Goal: Task Accomplishment & Management: Complete application form

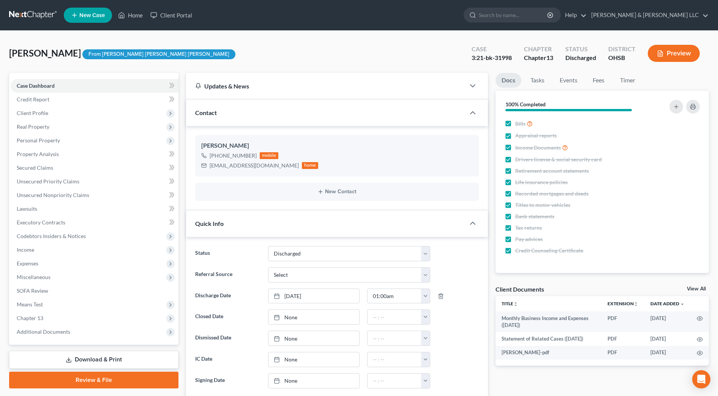
select select "1"
drag, startPoint x: 123, startPoint y: 16, endPoint x: 157, endPoint y: 2, distance: 36.8
click at [123, 16] on polyline at bounding box center [122, 16] width 2 height 3
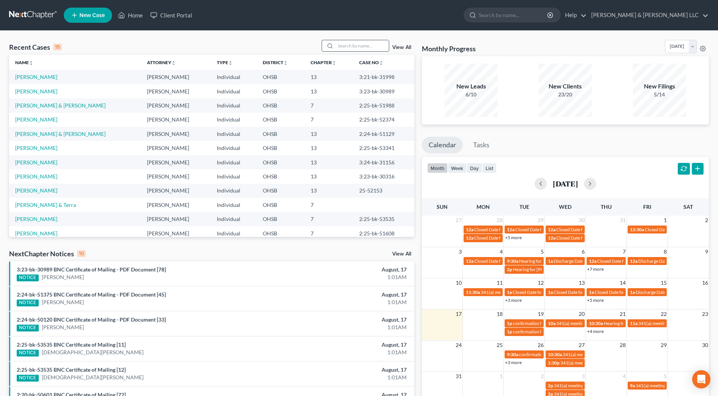
click at [337, 49] on input "search" at bounding box center [362, 45] width 53 height 11
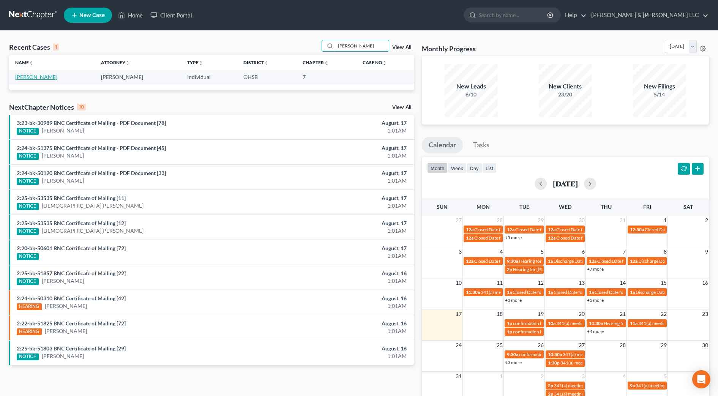
type input "[PERSON_NAME]"
click at [50, 76] on link "[PERSON_NAME]" at bounding box center [36, 77] width 42 height 6
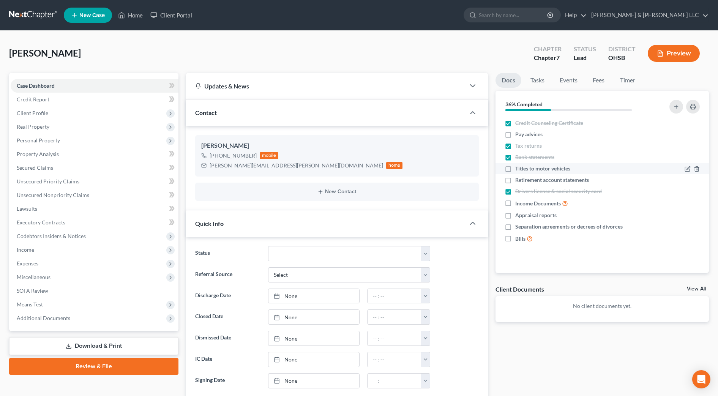
click at [515, 170] on label "Titles to motor vehicles" at bounding box center [542, 169] width 55 height 8
click at [518, 170] on input "Titles to motor vehicles" at bounding box center [520, 167] width 5 height 5
checkbox input "true"
click at [600, 78] on link "Fees" at bounding box center [598, 80] width 24 height 15
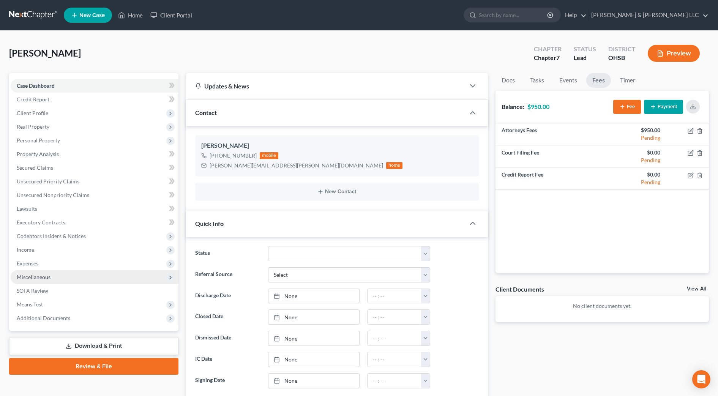
click at [52, 279] on span "Miscellaneous" at bounding box center [95, 277] width 168 height 14
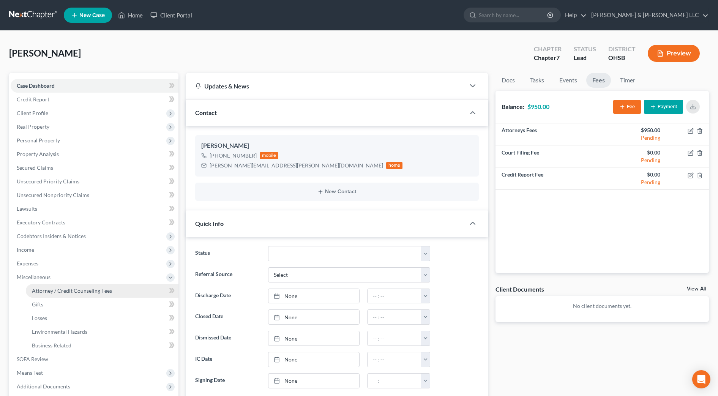
click at [58, 290] on span "Attorney / Credit Counseling Fees" at bounding box center [72, 290] width 80 height 6
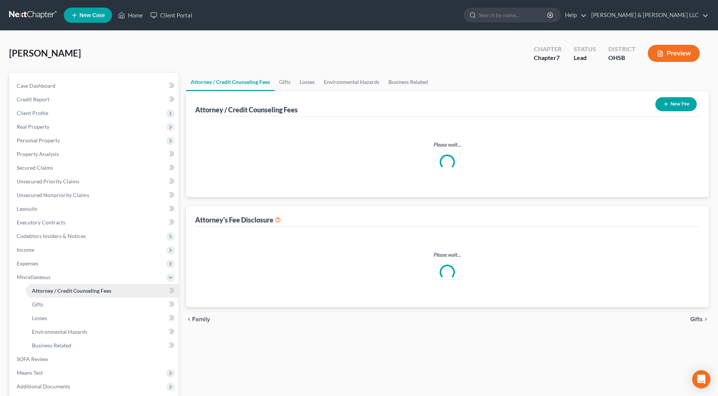
select select "0"
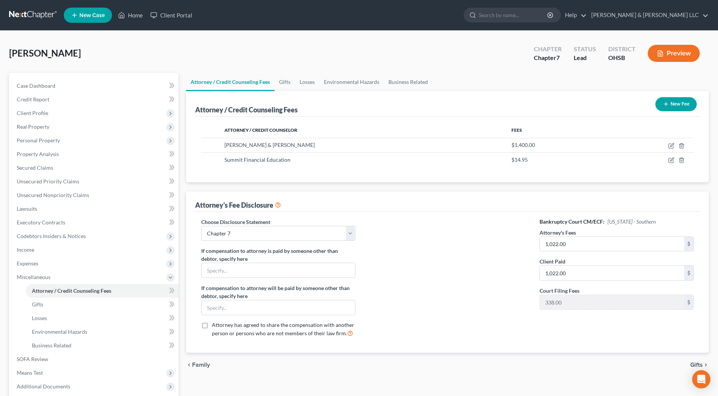
click at [447, 305] on div at bounding box center [447, 281] width 169 height 126
click at [68, 89] on link "Case Dashboard" at bounding box center [95, 86] width 168 height 14
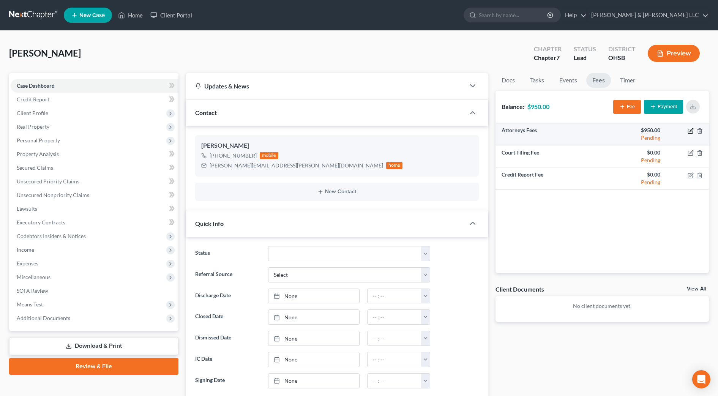
click at [691, 131] on icon "button" at bounding box center [690, 131] width 6 height 6
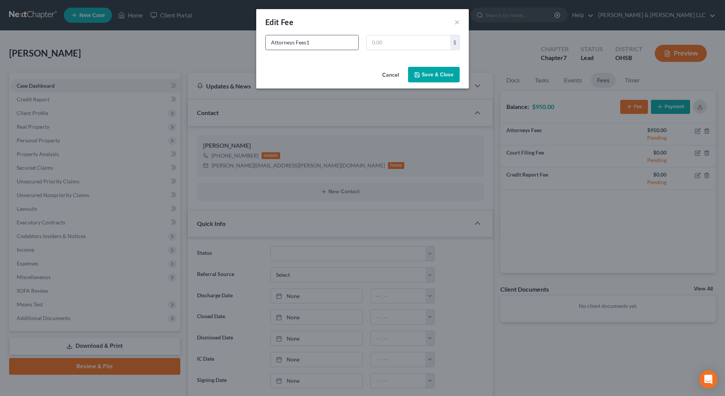
type input "Attorneys Fees"
type input "1,022"
click at [431, 76] on button "Save & Close" at bounding box center [434, 75] width 52 height 16
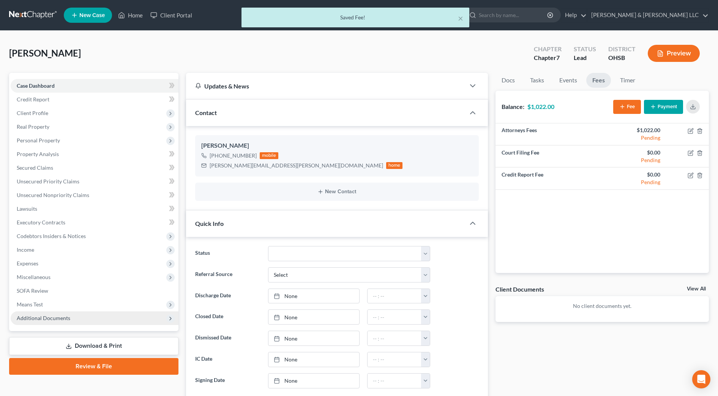
click at [46, 317] on span "Additional Documents" at bounding box center [44, 318] width 54 height 6
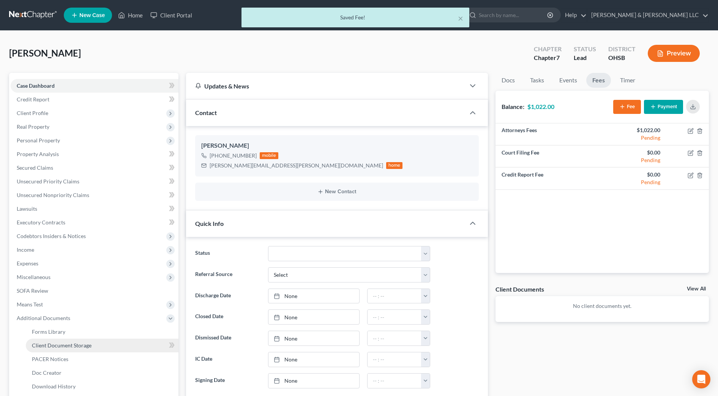
click at [59, 344] on span "Client Document Storage" at bounding box center [62, 345] width 60 height 6
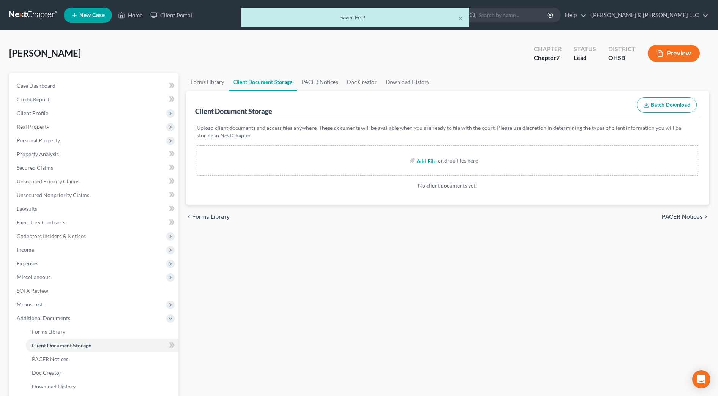
click at [425, 159] on input "file" at bounding box center [425, 161] width 18 height 14
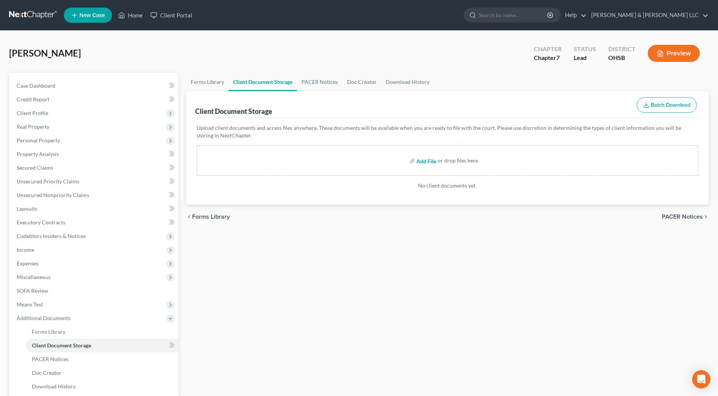
type input "C:\fakepath\certificate.pdf"
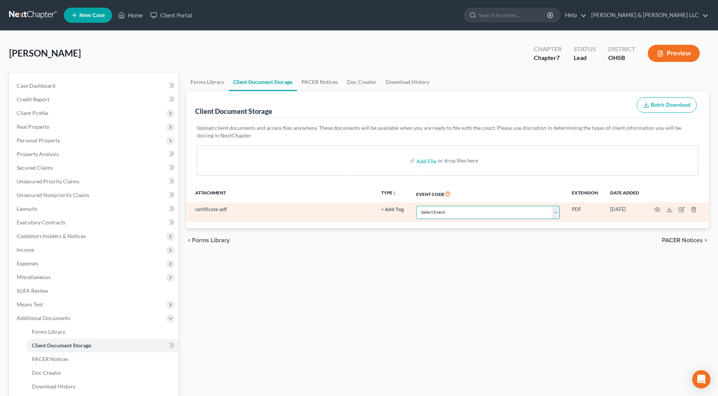
drag, startPoint x: 449, startPoint y: 216, endPoint x: 444, endPoint y: 216, distance: 4.9
click at [444, 216] on select "Select Event 20 Largest Unsecured Creditors Amended Document Amended List of Cr…" at bounding box center [487, 212] width 143 height 13
select select "7"
click at [416, 206] on select "Select Event 20 Largest Unsecured Creditors Amended Document Amended List of Cr…" at bounding box center [487, 212] width 143 height 13
click at [657, 209] on circle "button" at bounding box center [657, 210] width 2 height 2
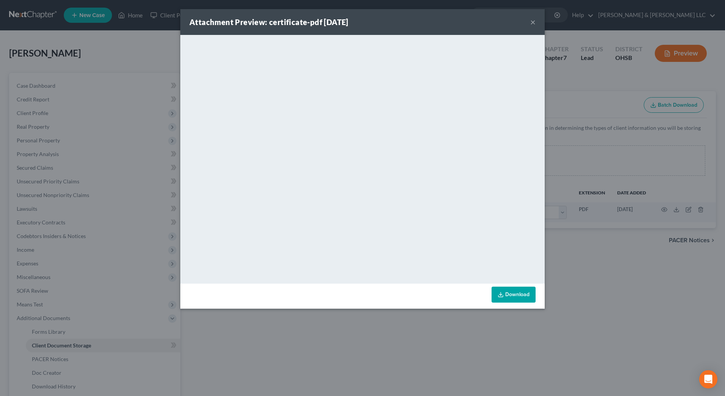
click at [534, 24] on button "×" at bounding box center [532, 21] width 5 height 9
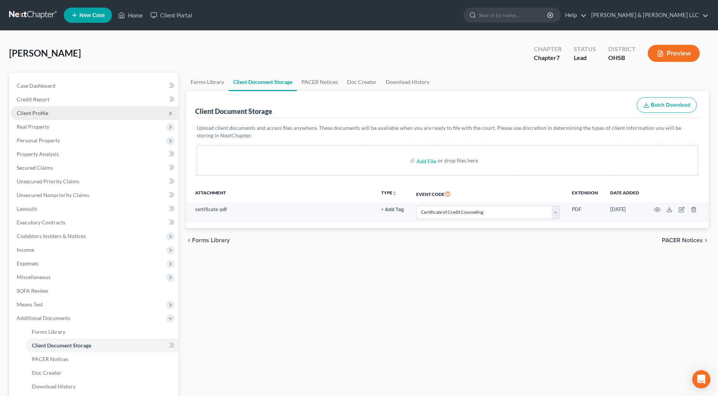
click at [32, 110] on span "Client Profile" at bounding box center [33, 113] width 32 height 6
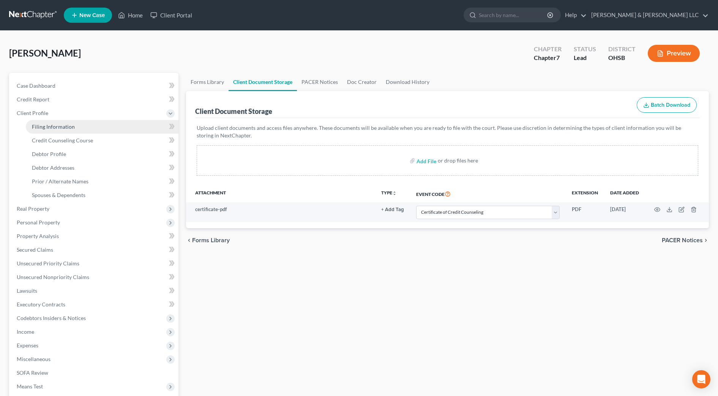
click at [38, 126] on span "Filing Information" at bounding box center [53, 126] width 43 height 6
select select "1"
select select "0"
select select "36"
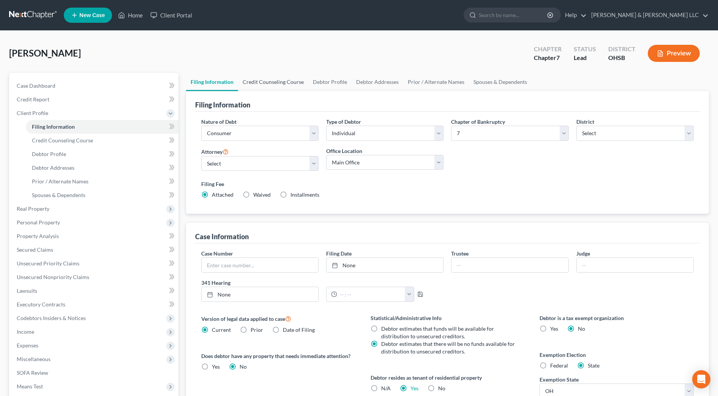
drag, startPoint x: 258, startPoint y: 83, endPoint x: 299, endPoint y: 87, distance: 41.5
click at [259, 83] on link "Credit Counseling Course" at bounding box center [273, 82] width 70 height 18
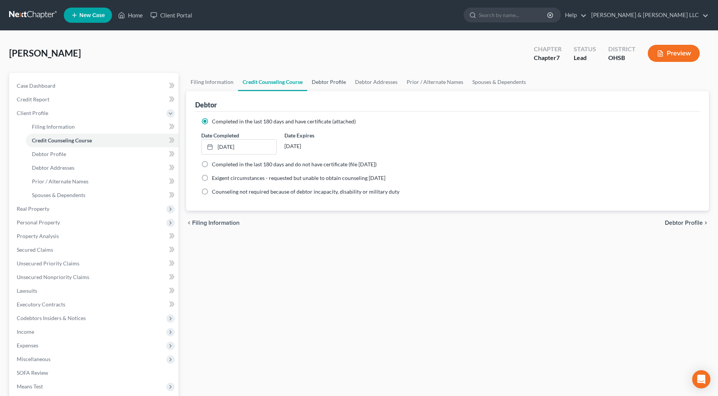
click at [320, 85] on link "Debtor Profile" at bounding box center [328, 82] width 43 height 18
select select "3"
select select "1"
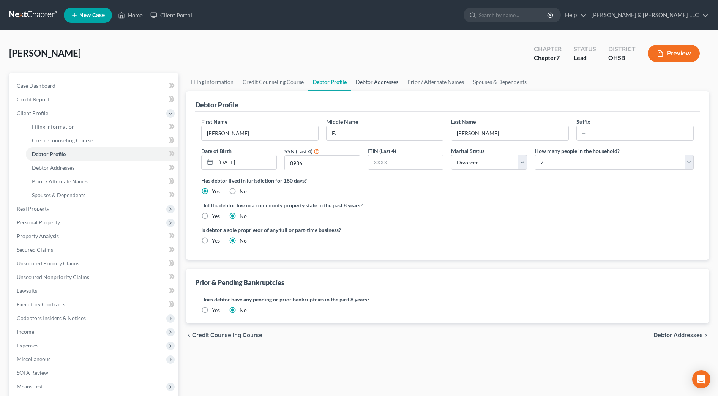
click at [385, 87] on link "Debtor Addresses" at bounding box center [377, 82] width 52 height 18
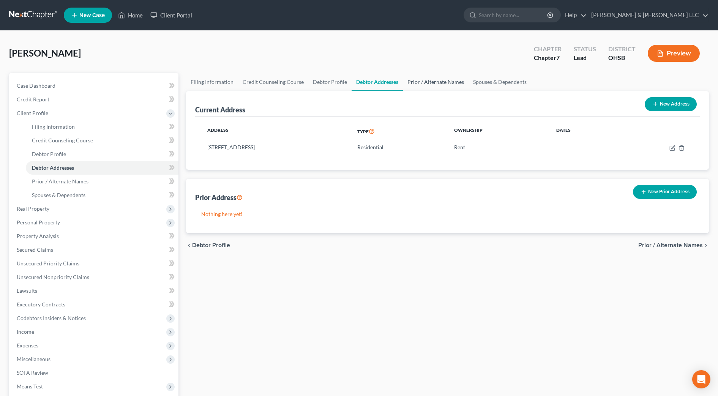
click at [436, 85] on link "Prior / Alternate Names" at bounding box center [436, 82] width 66 height 18
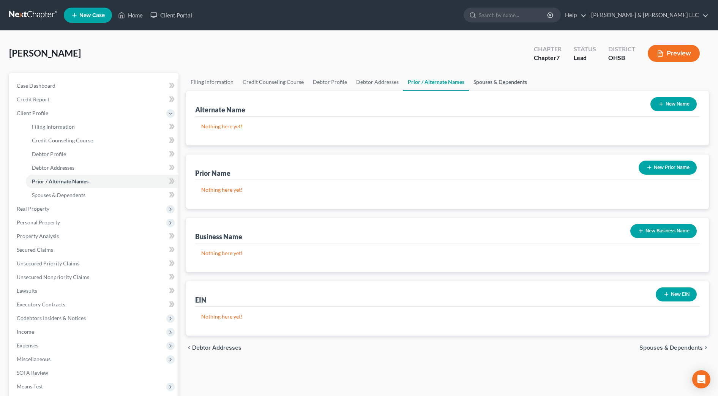
click at [509, 85] on link "Spouses & Dependents" at bounding box center [500, 82] width 63 height 18
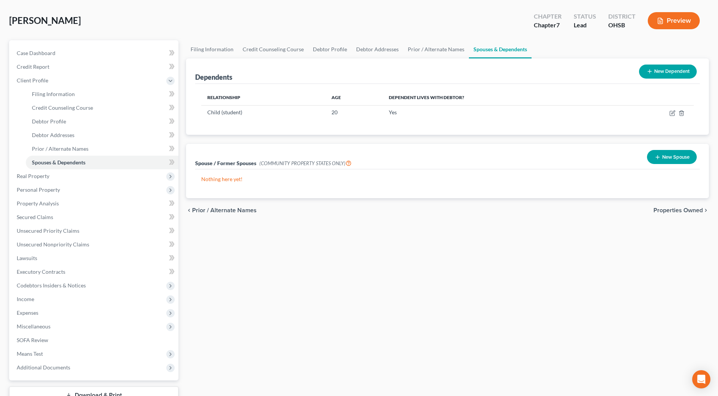
scroll to position [47, 0]
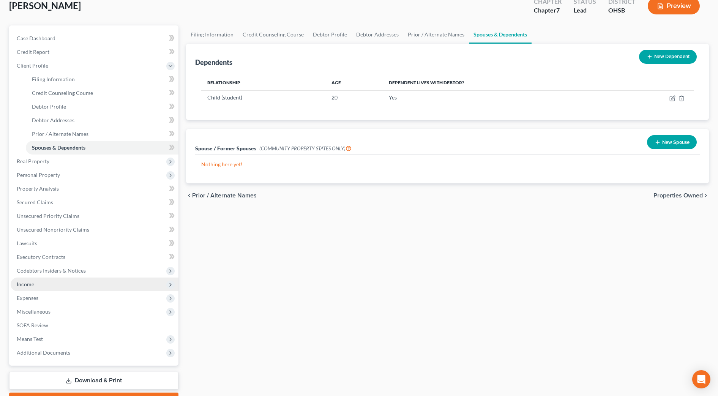
click at [54, 287] on span "Income" at bounding box center [95, 284] width 168 height 14
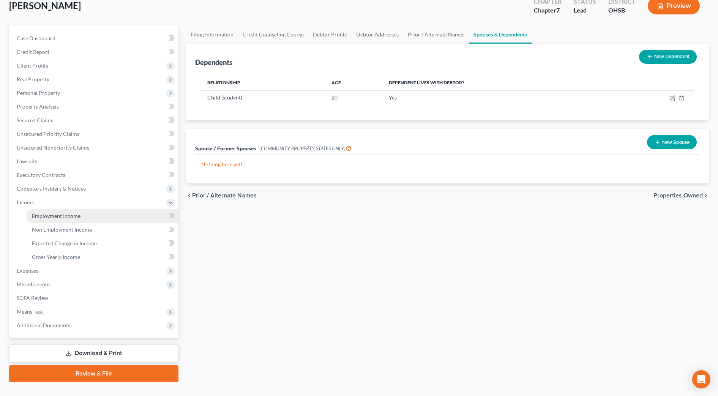
click at [61, 219] on link "Employment Income" at bounding box center [102, 216] width 153 height 14
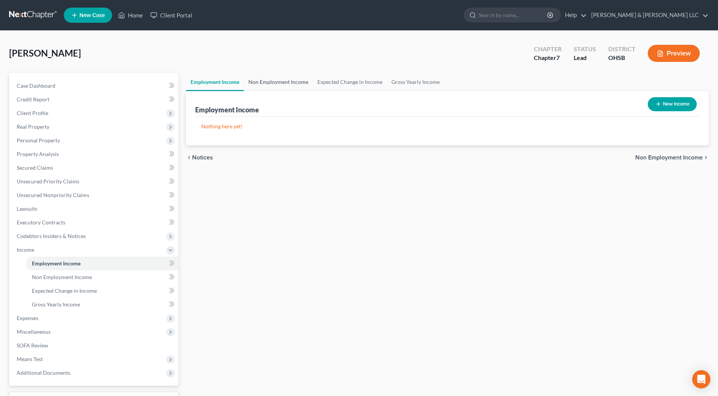
click at [264, 82] on link "Non Employment Income" at bounding box center [278, 82] width 69 height 18
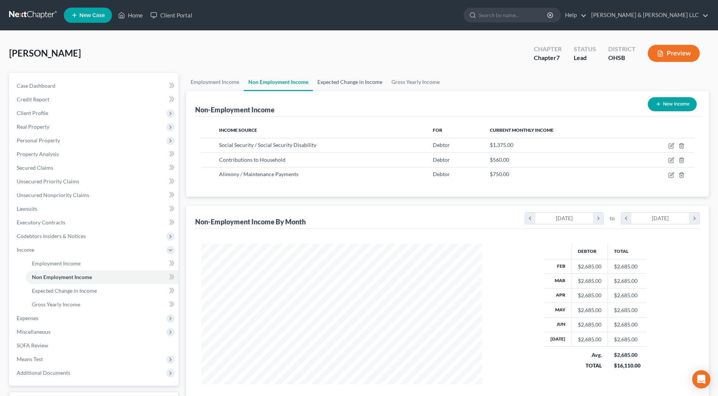
scroll to position [140, 296]
click at [344, 80] on link "Expected Change in Income" at bounding box center [350, 82] width 74 height 18
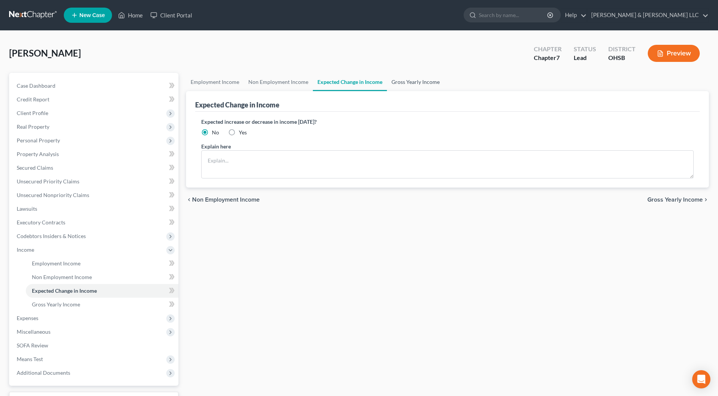
click at [422, 82] on link "Gross Yearly Income" at bounding box center [415, 82] width 57 height 18
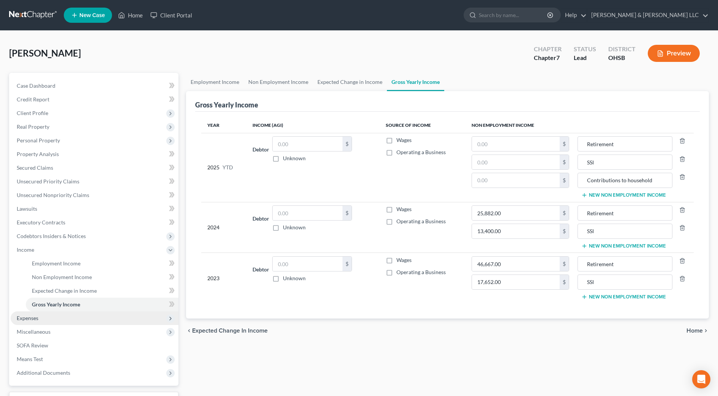
click at [65, 316] on span "Expenses" at bounding box center [95, 318] width 168 height 14
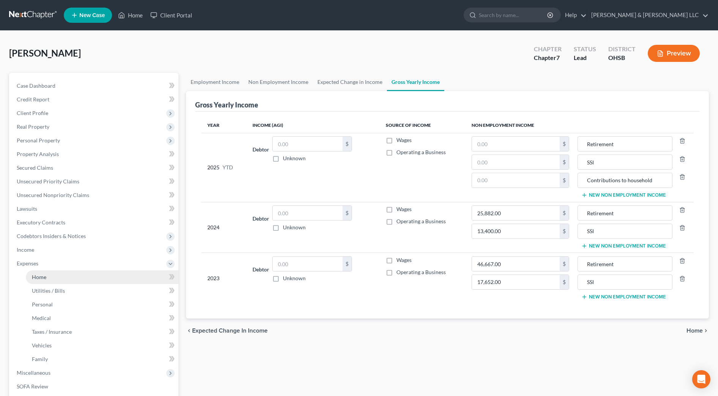
click at [55, 277] on link "Home" at bounding box center [102, 277] width 153 height 14
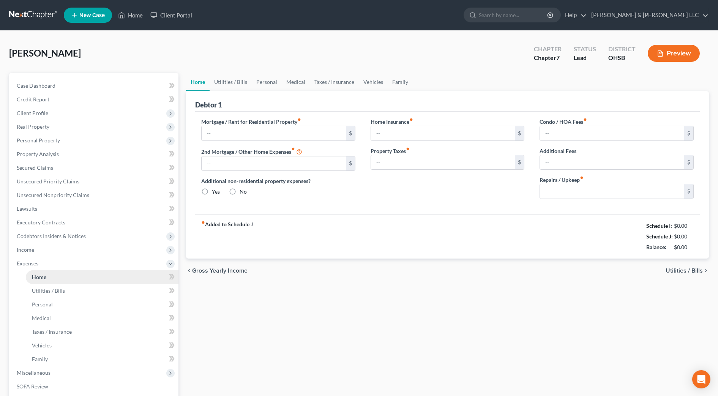
type input "1,450.00"
type input "0.00"
radio input "true"
type input "0.00"
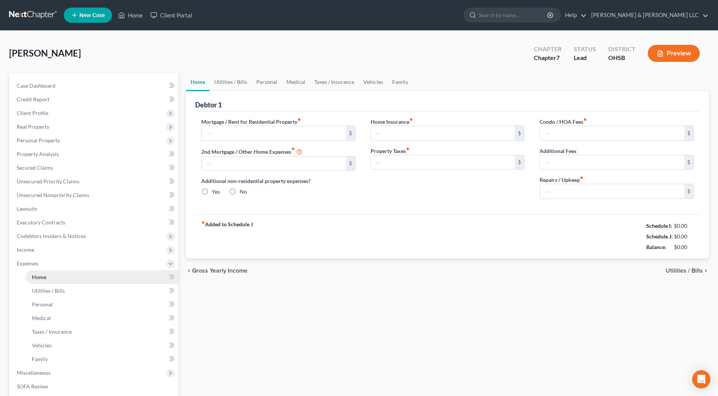
type input "0.00"
type input "20.00"
click at [235, 82] on link "Utilities / Bills" at bounding box center [231, 82] width 42 height 18
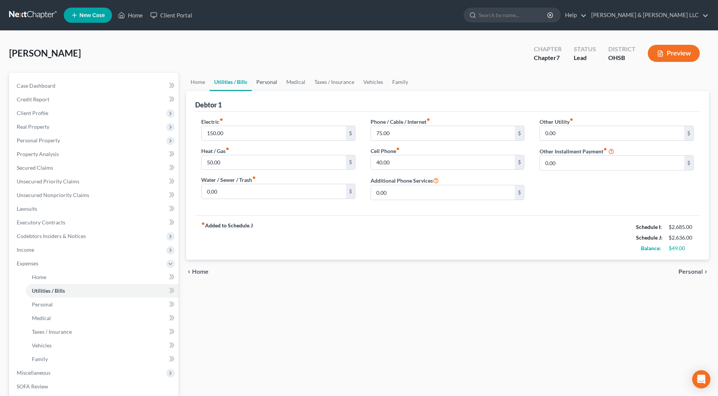
click at [265, 80] on link "Personal" at bounding box center [267, 82] width 30 height 18
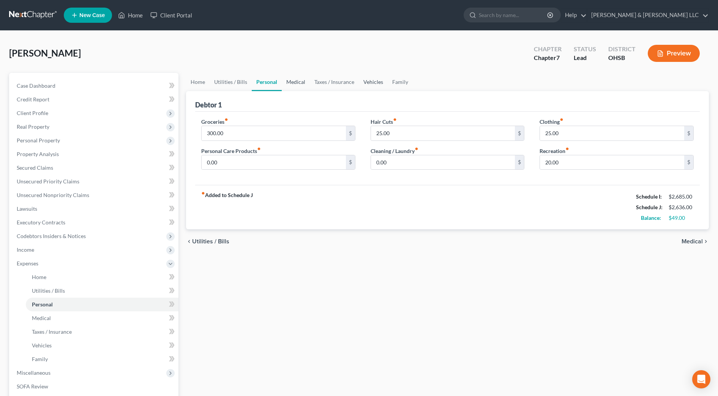
drag, startPoint x: 299, startPoint y: 79, endPoint x: 356, endPoint y: 79, distance: 57.3
click at [300, 78] on link "Medical" at bounding box center [296, 82] width 28 height 18
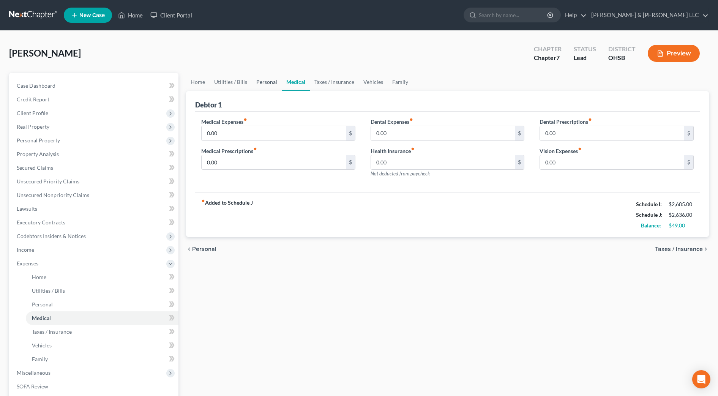
click at [268, 81] on link "Personal" at bounding box center [267, 82] width 30 height 18
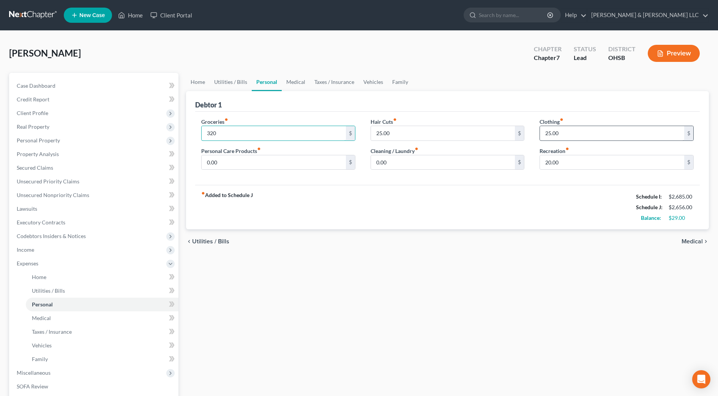
type input "320"
click at [559, 134] on input "25.00" at bounding box center [612, 133] width 144 height 14
type input "40.00"
click at [287, 82] on link "Medical" at bounding box center [296, 82] width 28 height 18
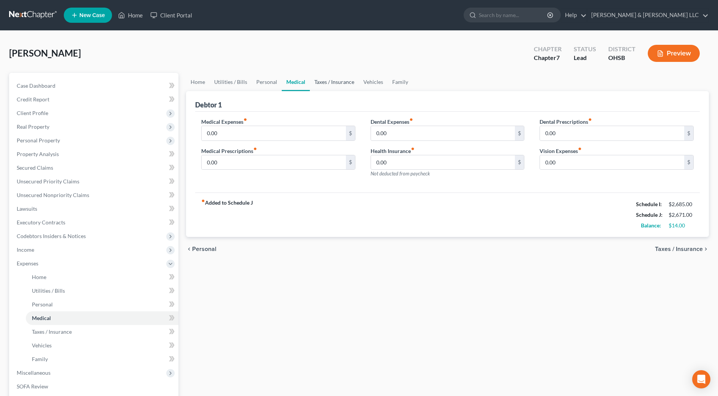
click at [324, 83] on link "Taxes / Insurance" at bounding box center [334, 82] width 49 height 18
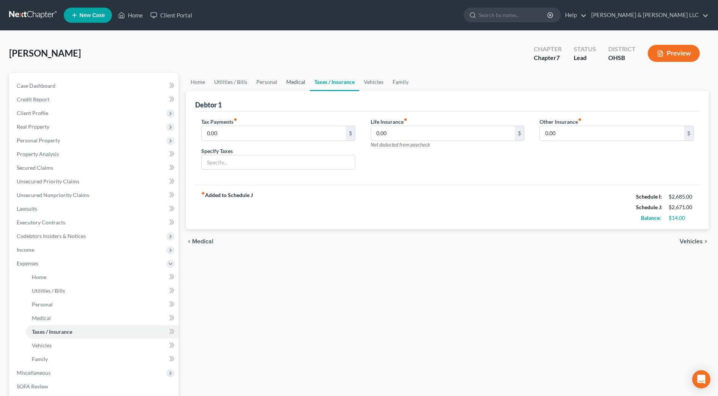
click at [305, 83] on link "Medical" at bounding box center [296, 82] width 28 height 18
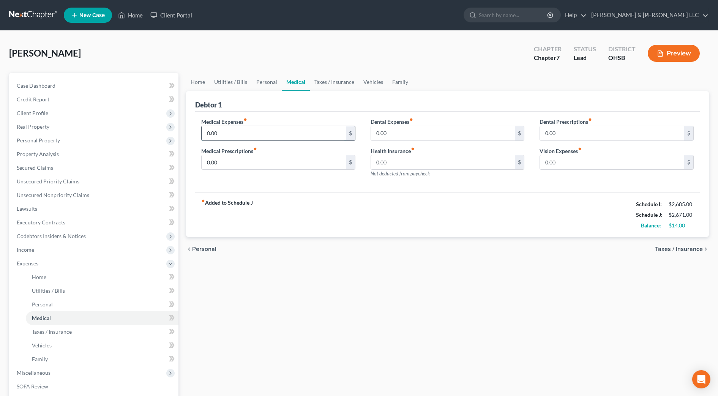
click at [234, 132] on input "0.00" at bounding box center [274, 133] width 144 height 14
type input "10.00"
drag, startPoint x: 260, startPoint y: 210, endPoint x: 247, endPoint y: 87, distance: 122.9
click at [261, 210] on div "fiber_manual_record Added to Schedule J Schedule I: $2,685.00 Schedule J: $2,68…" at bounding box center [447, 214] width 504 height 44
drag, startPoint x: 324, startPoint y: 80, endPoint x: 350, endPoint y: 80, distance: 25.8
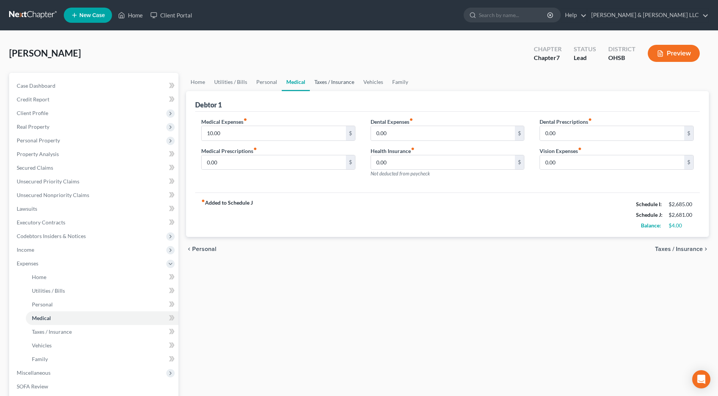
click at [324, 80] on link "Taxes / Insurance" at bounding box center [334, 82] width 49 height 18
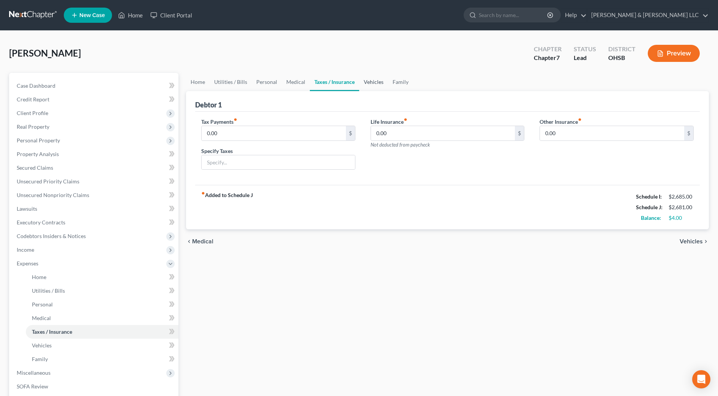
click at [373, 84] on link "Vehicles" at bounding box center [373, 82] width 29 height 18
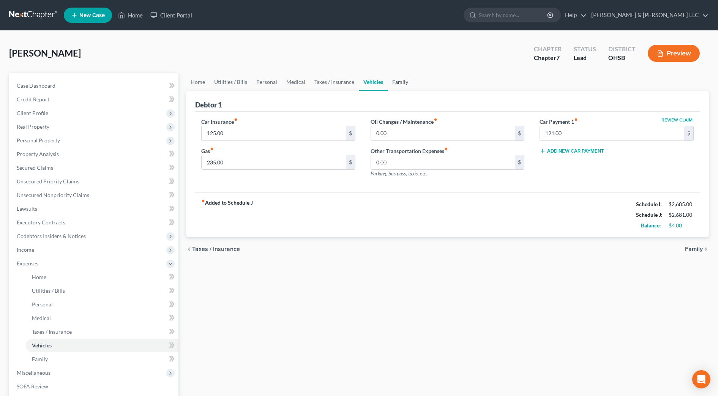
click at [399, 84] on link "Family" at bounding box center [400, 82] width 25 height 18
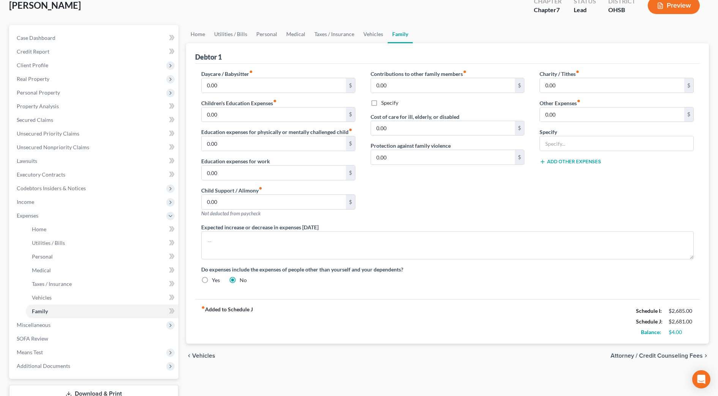
scroll to position [95, 0]
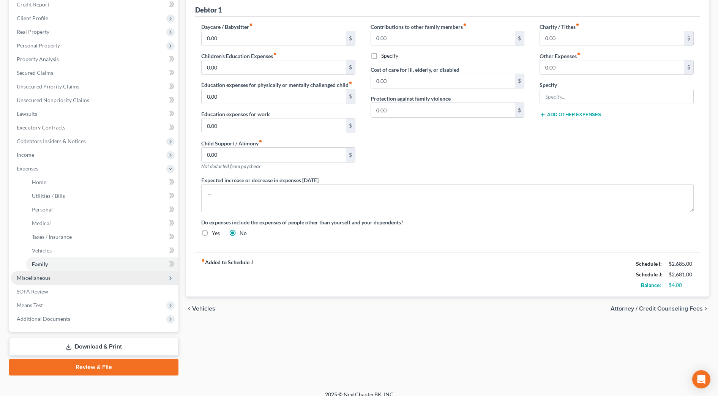
click at [60, 276] on span "Miscellaneous" at bounding box center [95, 278] width 168 height 14
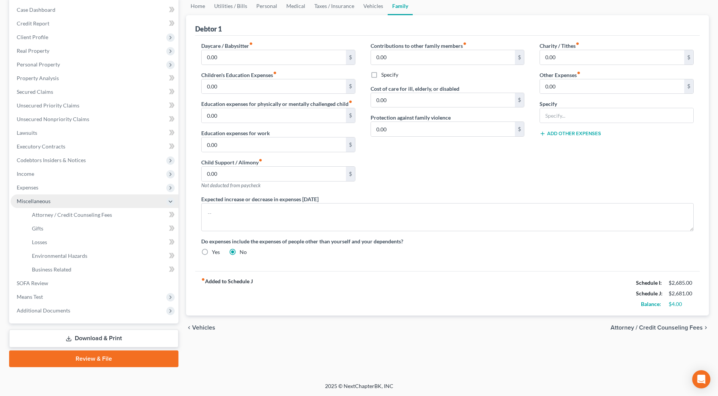
scroll to position [76, 0]
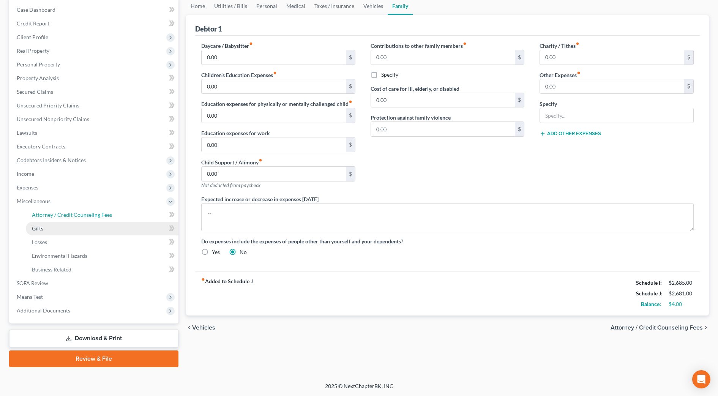
click at [67, 221] on link "Attorney / Credit Counseling Fees" at bounding box center [102, 215] width 153 height 14
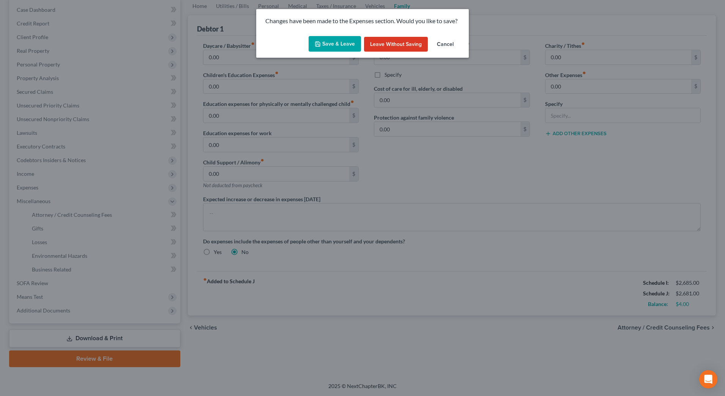
click at [353, 47] on button "Save & Leave" at bounding box center [335, 44] width 52 height 16
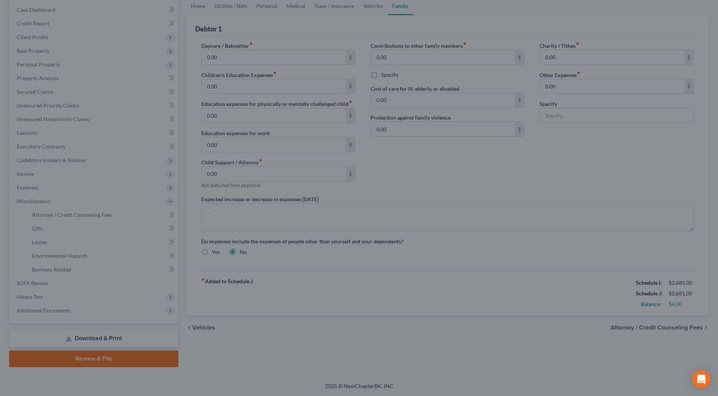
select select "0"
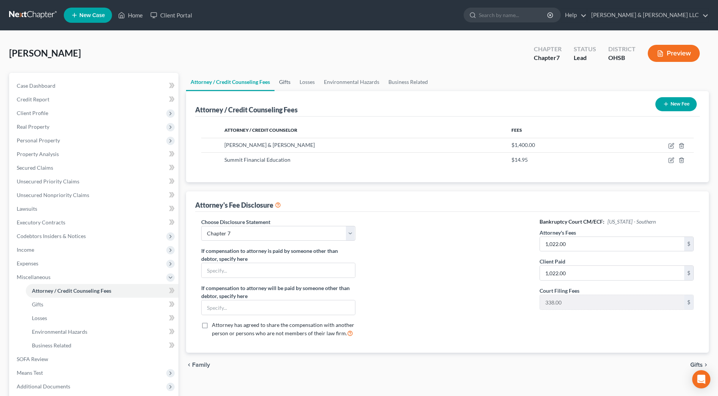
click at [287, 84] on link "Gifts" at bounding box center [284, 82] width 20 height 18
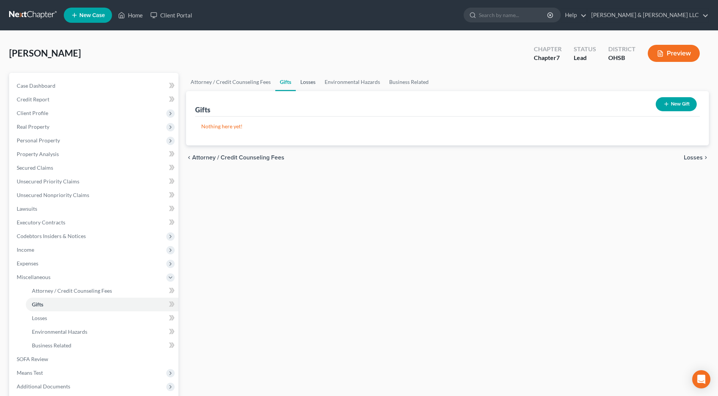
click at [308, 84] on link "Losses" at bounding box center [308, 82] width 24 height 18
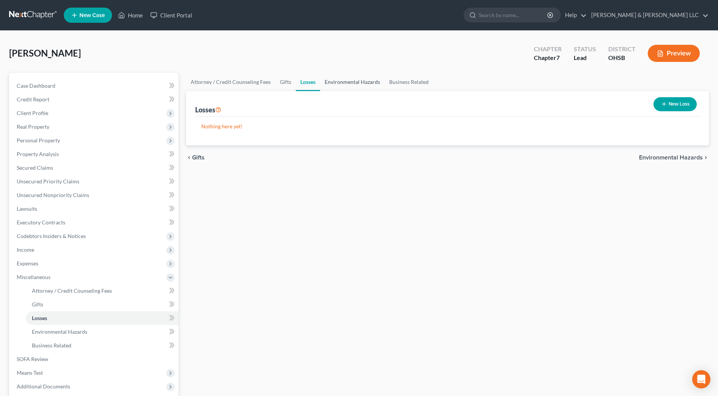
click at [338, 81] on link "Environmental Hazards" at bounding box center [352, 82] width 65 height 18
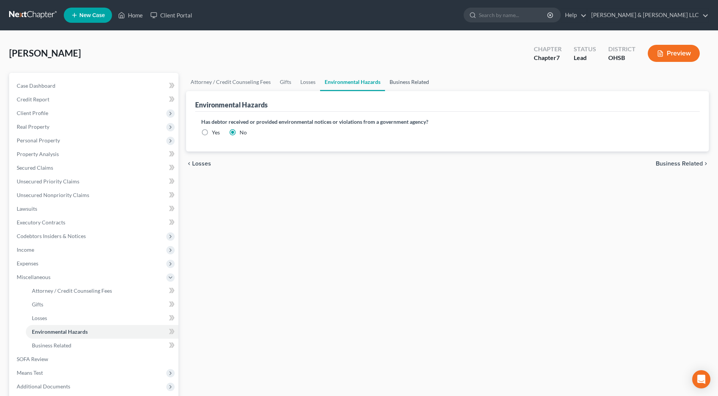
click at [406, 84] on link "Business Related" at bounding box center [409, 82] width 49 height 18
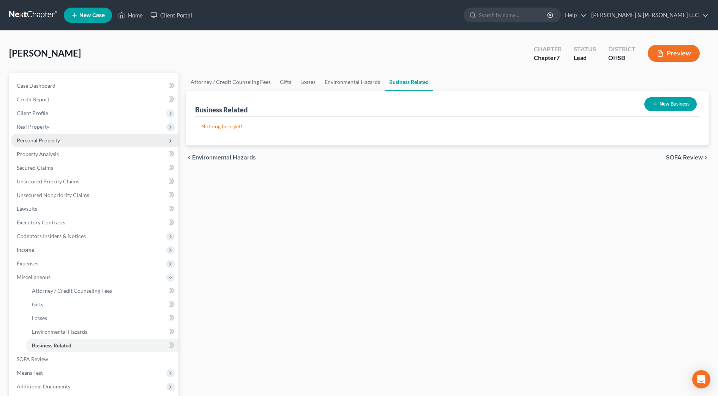
click at [72, 140] on span "Personal Property" at bounding box center [95, 141] width 168 height 14
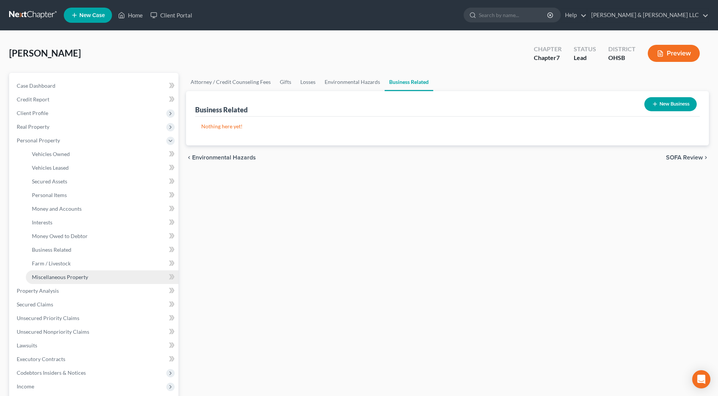
click at [82, 278] on span "Miscellaneous Property" at bounding box center [60, 277] width 56 height 6
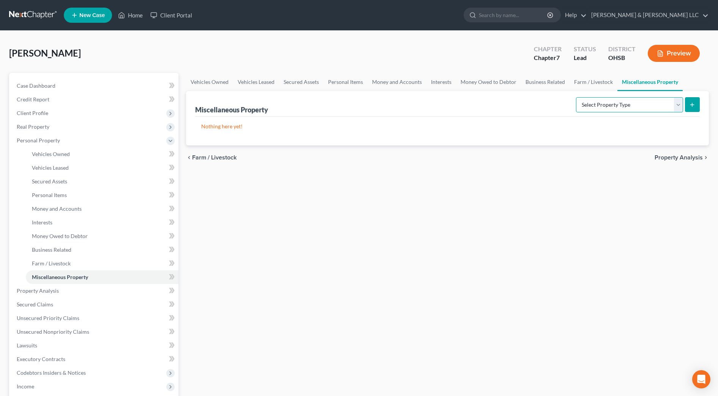
click at [611, 107] on select "Select Property Type Assigned for Creditor Benefit [DATE] Holding for Another N…" at bounding box center [629, 104] width 107 height 15
select select "transferred"
click at [576, 97] on select "Select Property Type Assigned for Creditor Benefit [DATE] Holding for Another N…" at bounding box center [629, 104] width 107 height 15
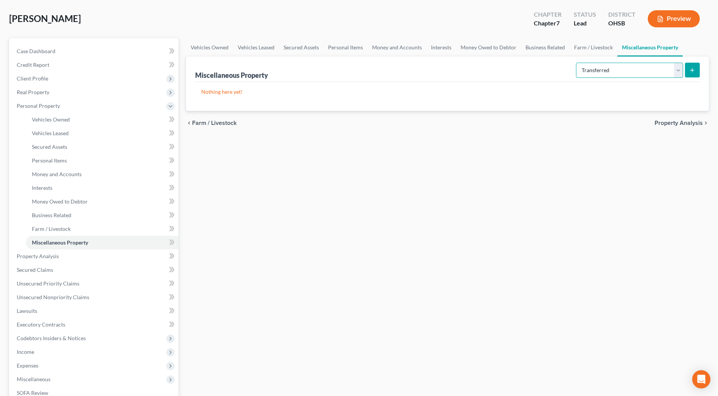
scroll to position [95, 0]
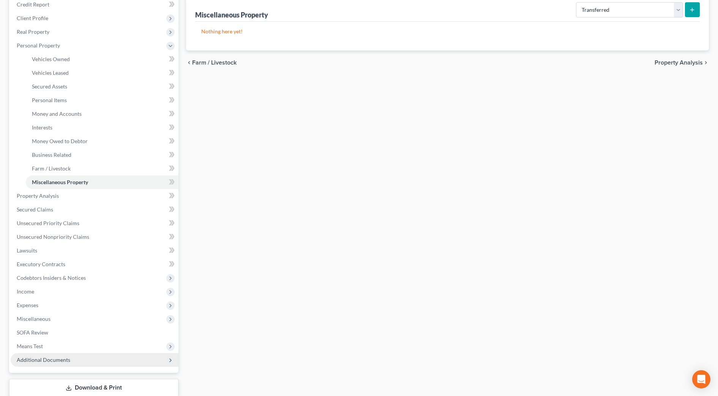
click at [95, 359] on span "Additional Documents" at bounding box center [95, 360] width 168 height 14
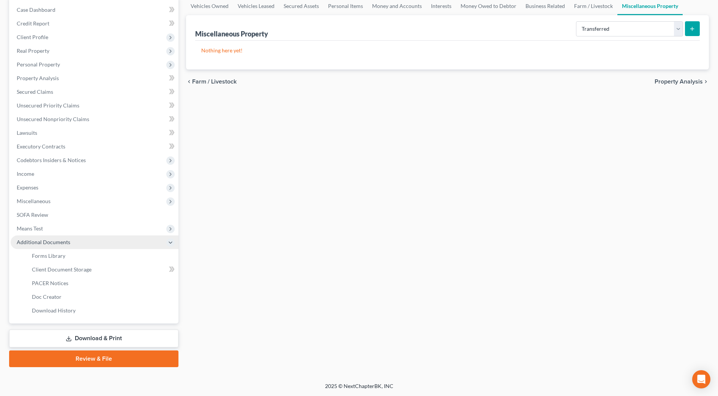
scroll to position [76, 0]
click at [66, 271] on span "Client Document Storage" at bounding box center [62, 269] width 60 height 6
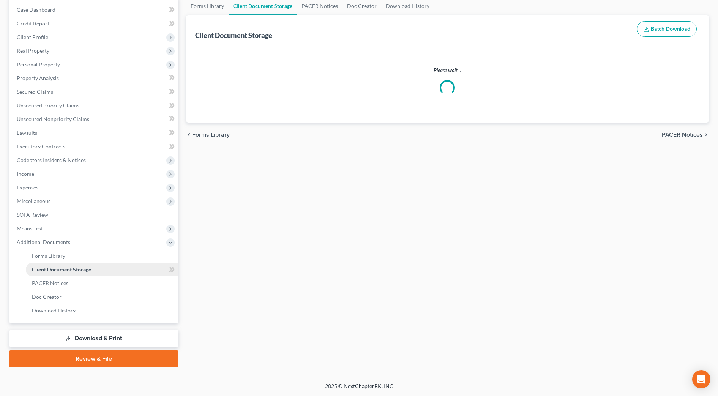
scroll to position [21, 0]
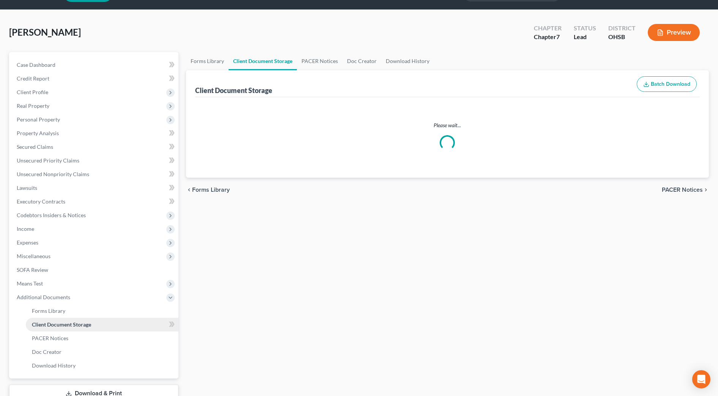
select select "7"
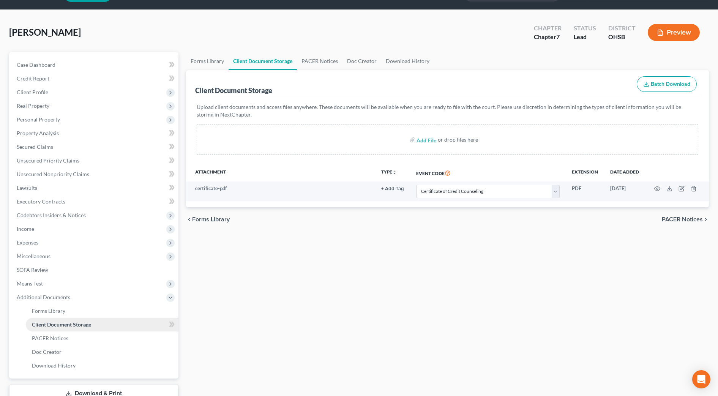
scroll to position [0, 0]
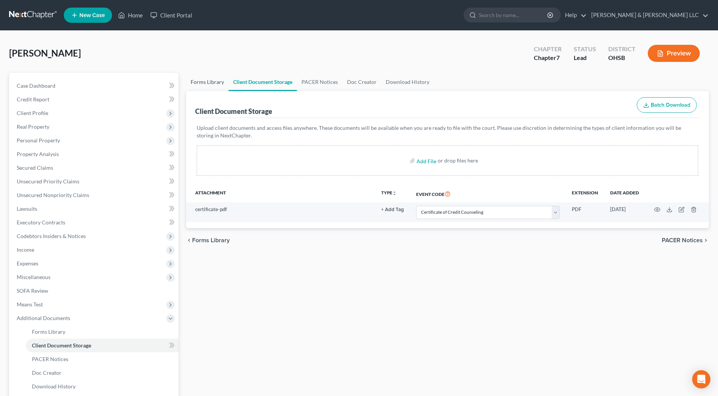
click at [215, 84] on link "Forms Library" at bounding box center [207, 82] width 43 height 18
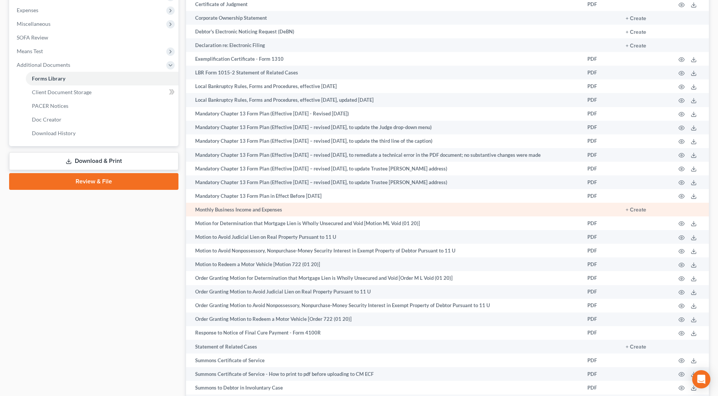
scroll to position [285, 0]
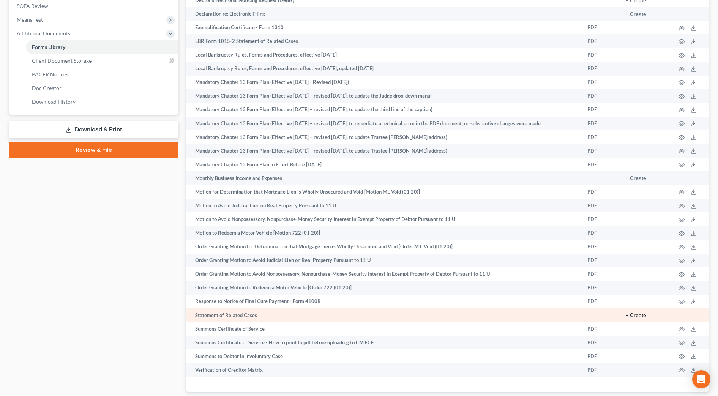
click at [640, 318] on button "+ Create" at bounding box center [636, 315] width 20 height 5
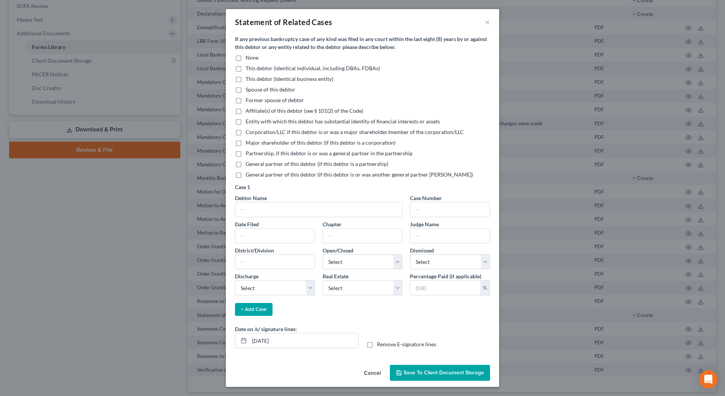
click at [250, 63] on div "None This debtor (identical individual, including DBAs, FDBAs) This debtor (ide…" at bounding box center [362, 118] width 263 height 128
click at [246, 56] on label "None" at bounding box center [252, 58] width 13 height 8
click at [249, 56] on input "None" at bounding box center [251, 56] width 5 height 5
checkbox input "true"
click at [262, 339] on input "[DATE]" at bounding box center [303, 340] width 109 height 14
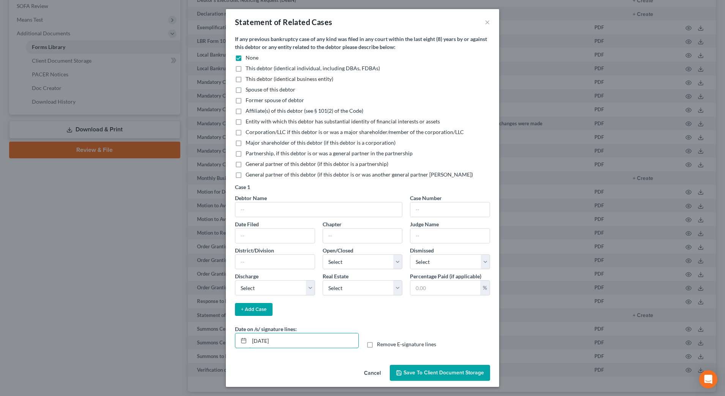
type input "[DATE]"
click at [460, 373] on span "Save to Client Document Storage" at bounding box center [443, 372] width 80 height 6
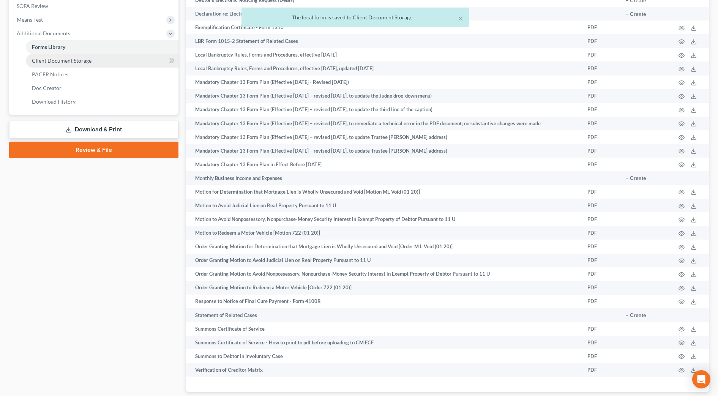
click at [58, 61] on span "Client Document Storage" at bounding box center [62, 60] width 60 height 6
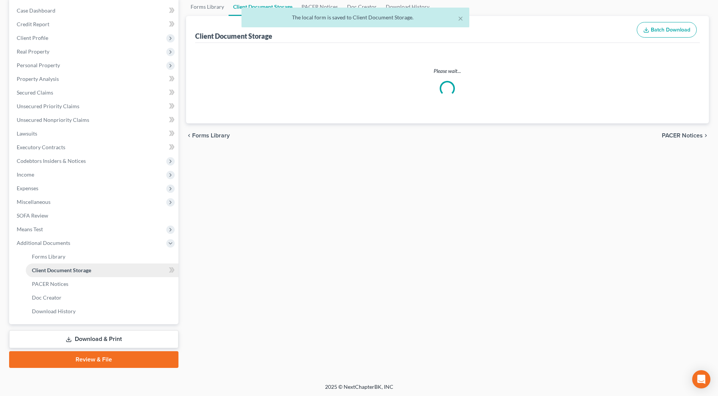
select select "7"
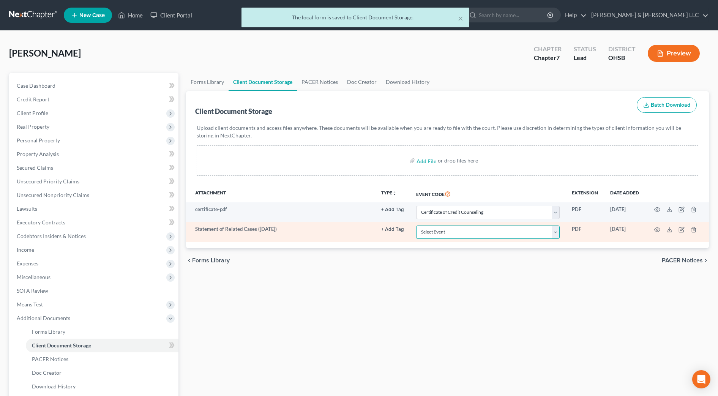
click at [533, 232] on select "Select Event 20 Largest Unsecured Creditors Amended Document Amended List of Cr…" at bounding box center [487, 231] width 143 height 13
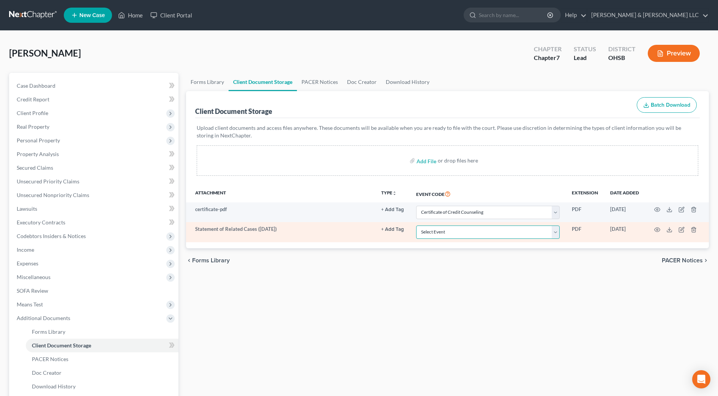
select select "52"
click at [416, 225] on select "Select Event 20 Largest Unsecured Creditors Amended Document Amended List of Cr…" at bounding box center [487, 231] width 143 height 13
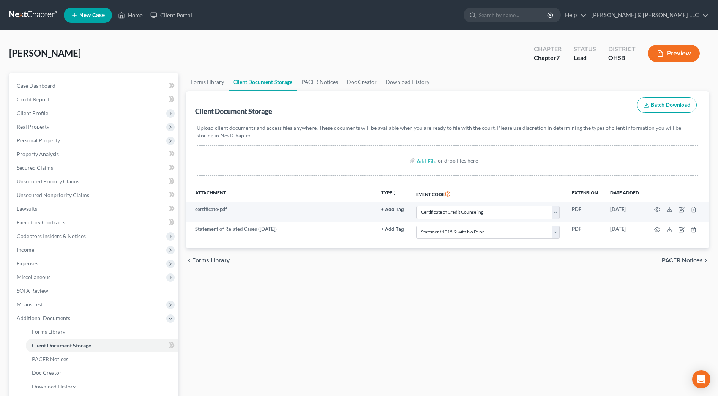
click at [471, 310] on div "Forms Library Client Document Storage PACER Notices Doc Creator Download Histor…" at bounding box center [447, 258] width 530 height 370
click at [41, 154] on span "Property Analysis" at bounding box center [38, 154] width 42 height 6
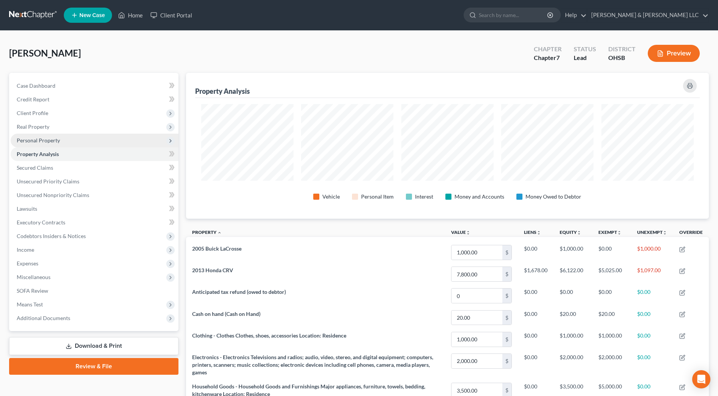
scroll to position [146, 523]
click at [36, 142] on span "Personal Property" at bounding box center [38, 140] width 43 height 6
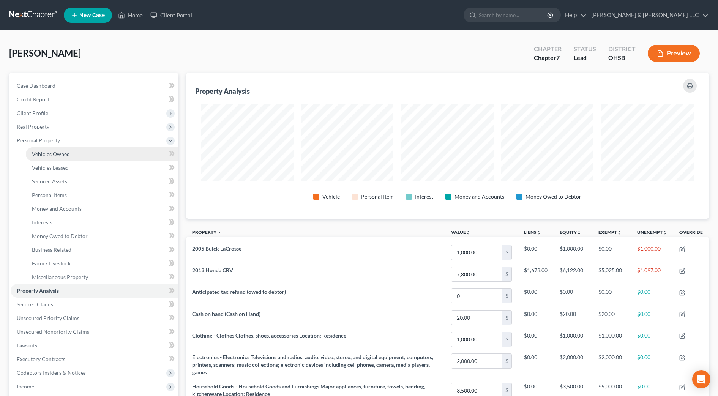
click at [42, 154] on span "Vehicles Owned" at bounding box center [51, 154] width 38 height 6
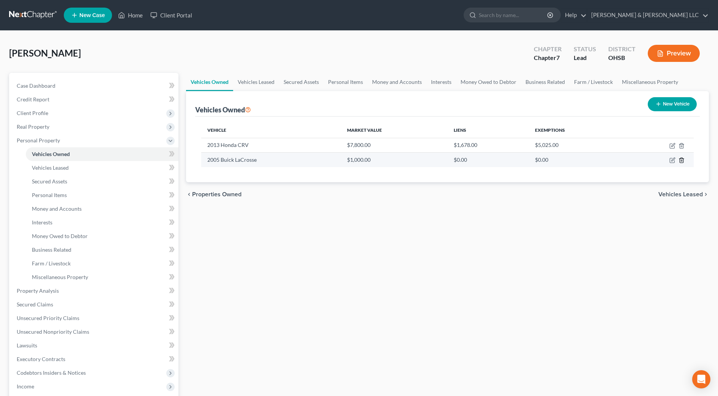
click at [681, 161] on line "button" at bounding box center [681, 161] width 0 height 2
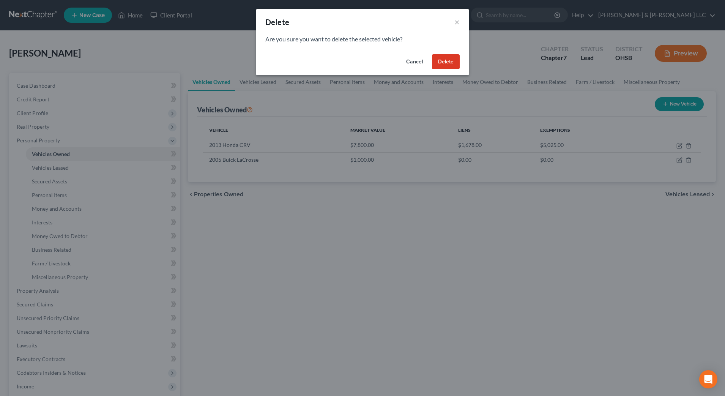
click at [443, 63] on button "Delete" at bounding box center [446, 61] width 28 height 15
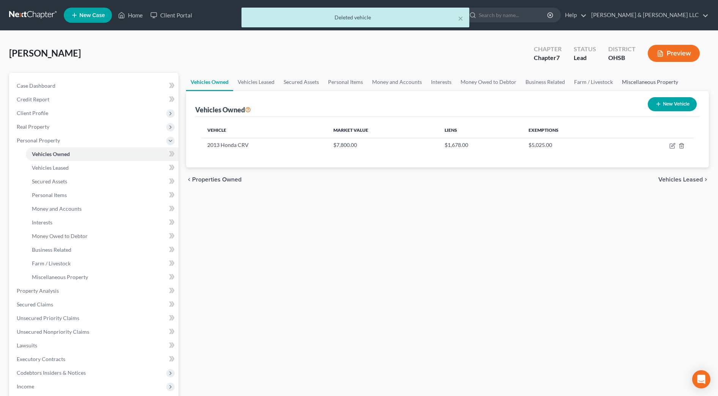
click at [642, 84] on link "Miscellaneous Property" at bounding box center [649, 82] width 65 height 18
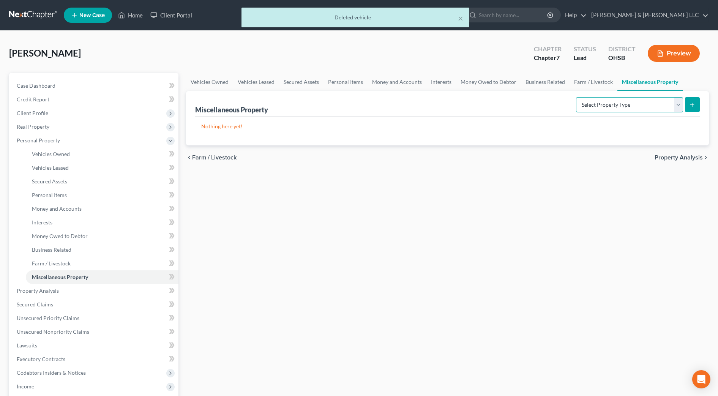
click at [646, 106] on select "Select Property Type Assigned for Creditor Benefit [DATE] Holding for Another N…" at bounding box center [629, 104] width 107 height 15
select select "transferred"
click at [576, 97] on select "Select Property Type Assigned for Creditor Benefit [DATE] Holding for Another N…" at bounding box center [629, 104] width 107 height 15
click at [688, 102] on button "submit" at bounding box center [692, 104] width 15 height 15
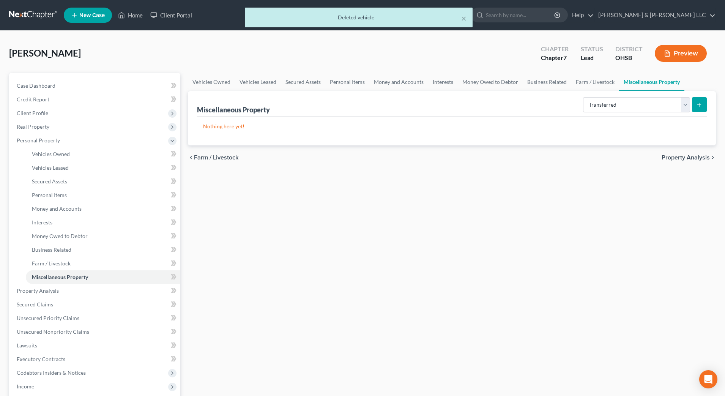
select select "Ordinary ([DATE])"
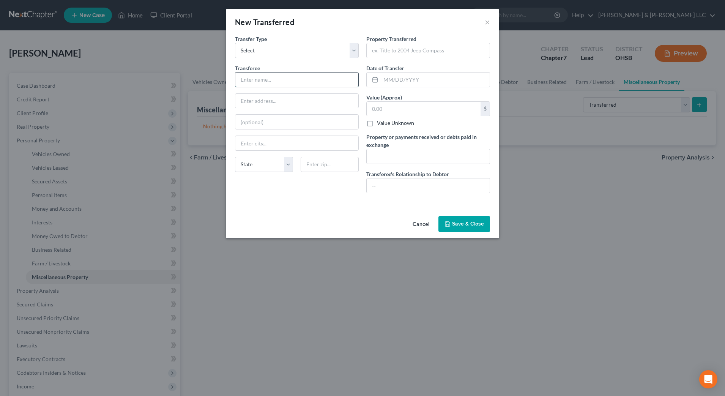
click at [295, 82] on input "text" at bounding box center [296, 79] width 123 height 14
type input "Independent buyer"
click at [406, 48] on input "text" at bounding box center [428, 50] width 123 height 14
type input "Sold 2005 Buick Lacrosse for value"
drag, startPoint x: 385, startPoint y: 82, endPoint x: 389, endPoint y: 76, distance: 6.5
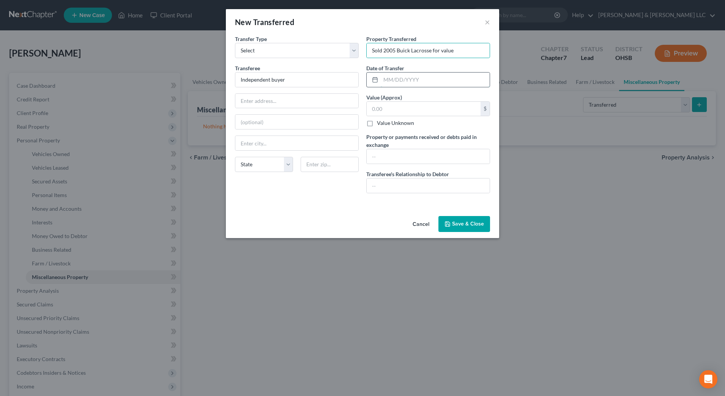
click at [385, 82] on input "text" at bounding box center [435, 79] width 109 height 14
type input "[DATE]"
click at [413, 105] on input "text" at bounding box center [424, 109] width 114 height 14
type input "850"
click at [385, 183] on input "text" at bounding box center [428, 185] width 123 height 14
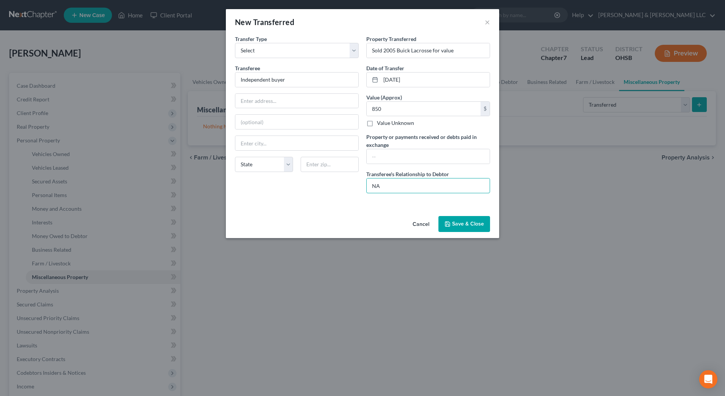
type input "NA"
click at [459, 223] on button "Save & Close" at bounding box center [464, 224] width 52 height 16
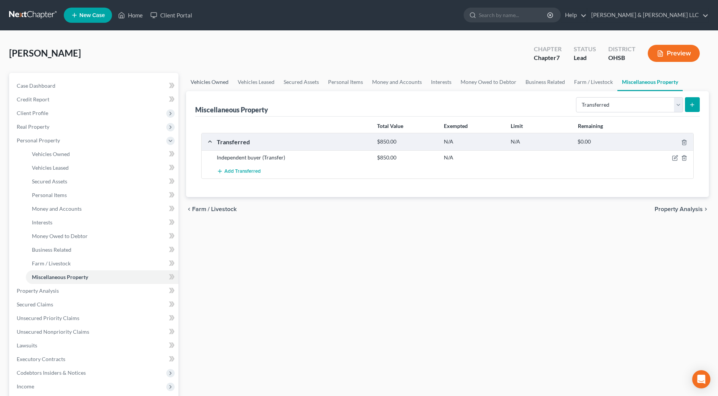
click at [216, 79] on link "Vehicles Owned" at bounding box center [209, 82] width 47 height 18
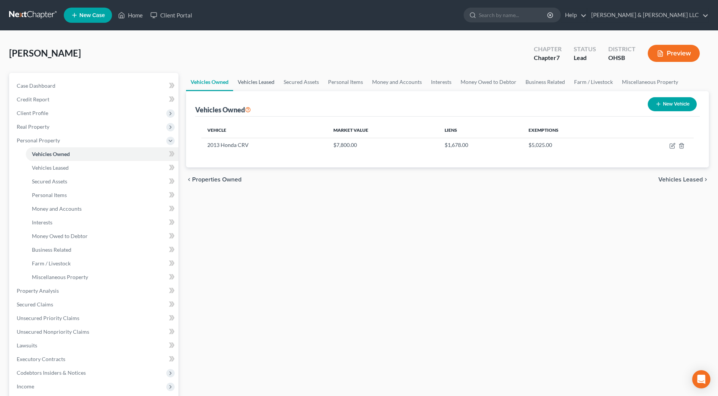
click at [271, 81] on link "Vehicles Leased" at bounding box center [256, 82] width 46 height 18
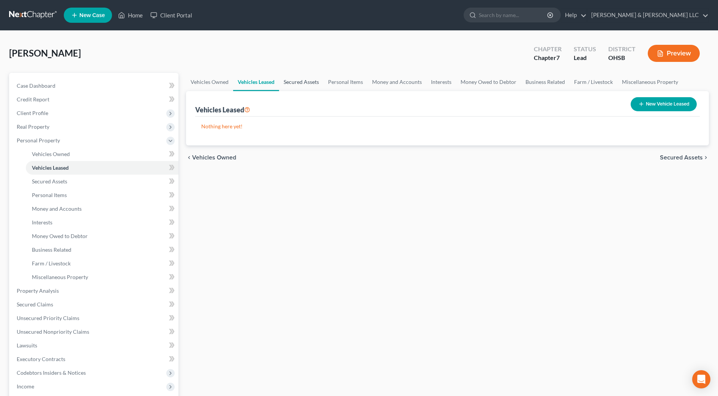
click at [303, 85] on link "Secured Assets" at bounding box center [301, 82] width 44 height 18
click at [336, 85] on link "Personal Items" at bounding box center [346, 82] width 44 height 18
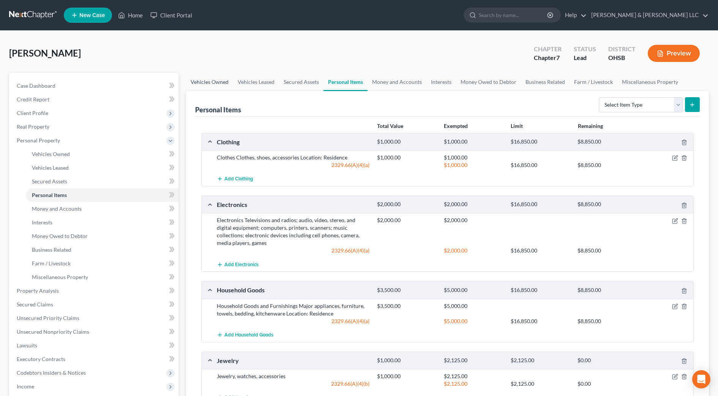
click at [213, 80] on link "Vehicles Owned" at bounding box center [209, 82] width 47 height 18
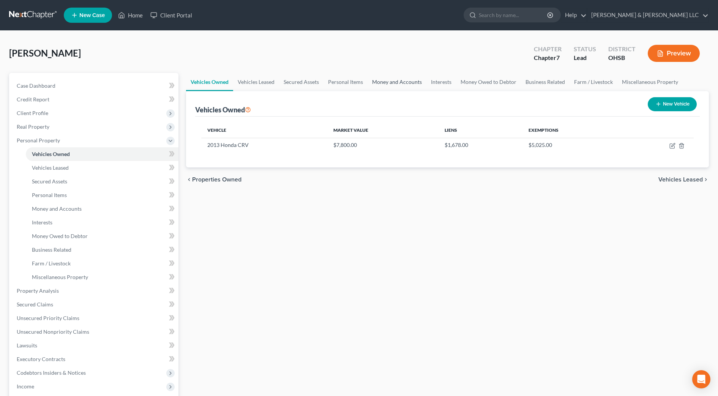
click at [377, 84] on link "Money and Accounts" at bounding box center [396, 82] width 59 height 18
